Goal: Task Accomplishment & Management: Use online tool/utility

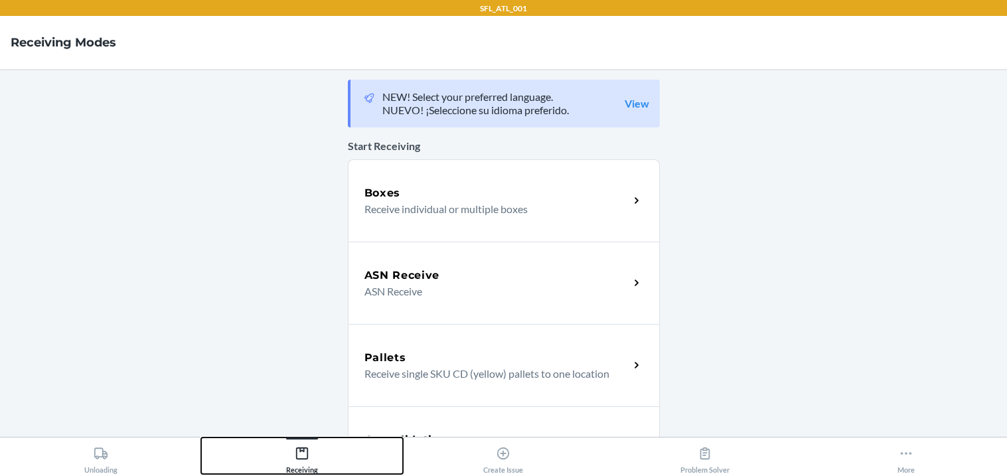
click at [299, 453] on icon at bounding box center [302, 453] width 15 height 15
click at [422, 203] on p "Receive individual or multiple boxes" at bounding box center [491, 209] width 254 height 16
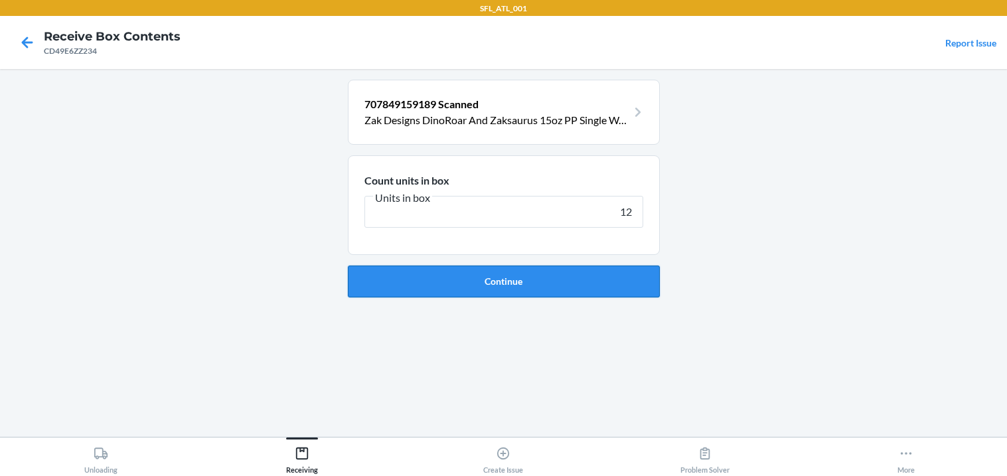
type input "12"
click at [431, 295] on button "Continue" at bounding box center [504, 281] width 312 height 32
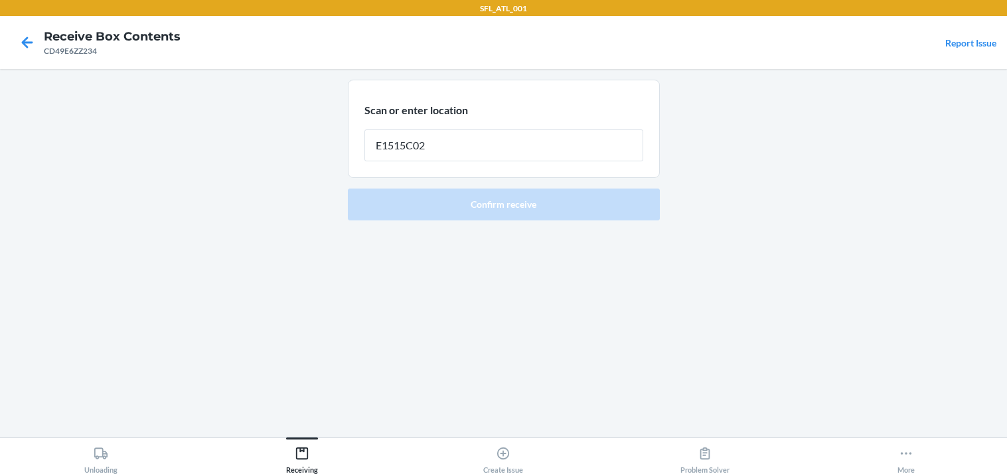
type input "E1515C02"
